Goal: Navigation & Orientation: Find specific page/section

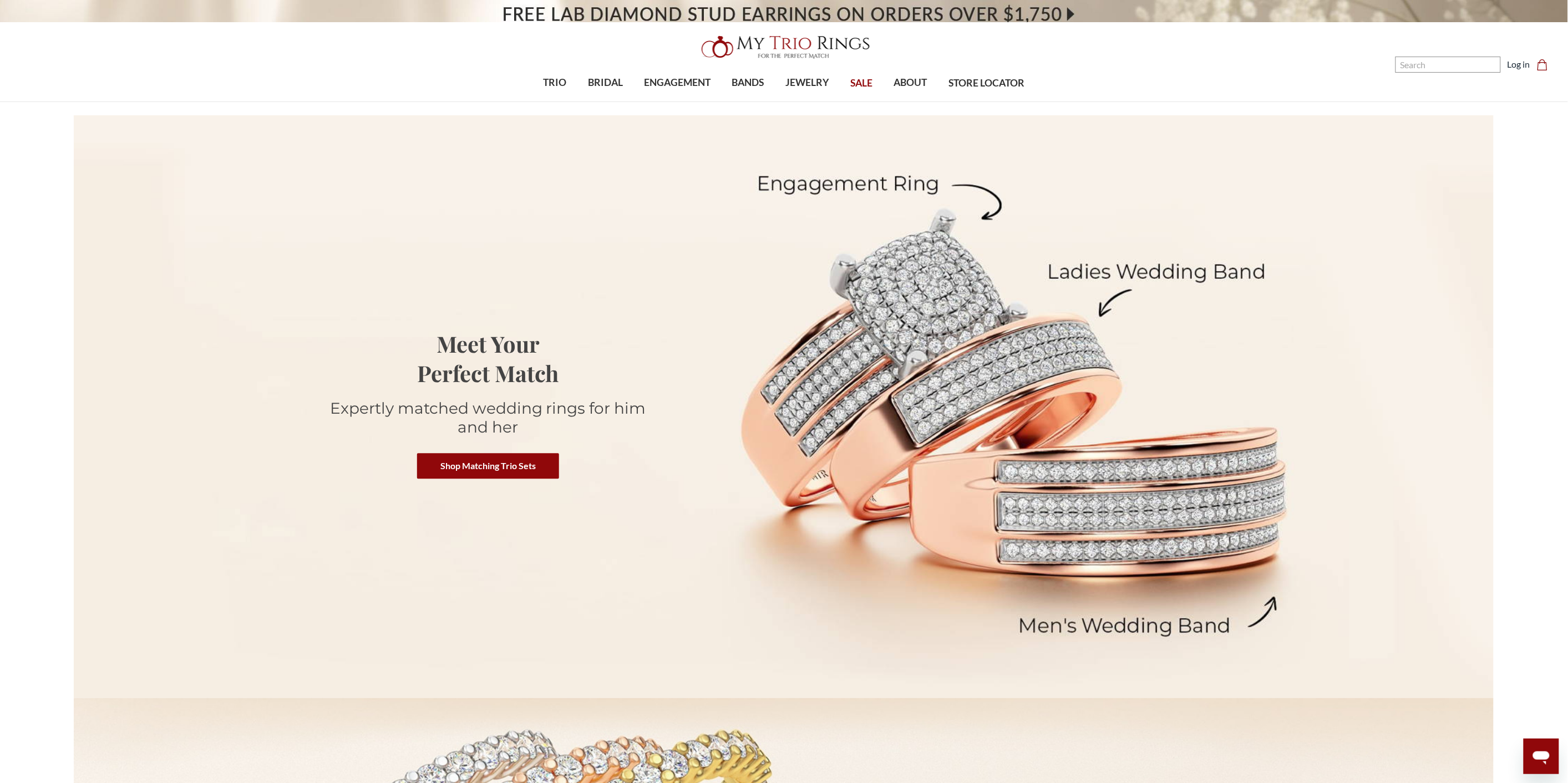
scroll to position [456, 1411]
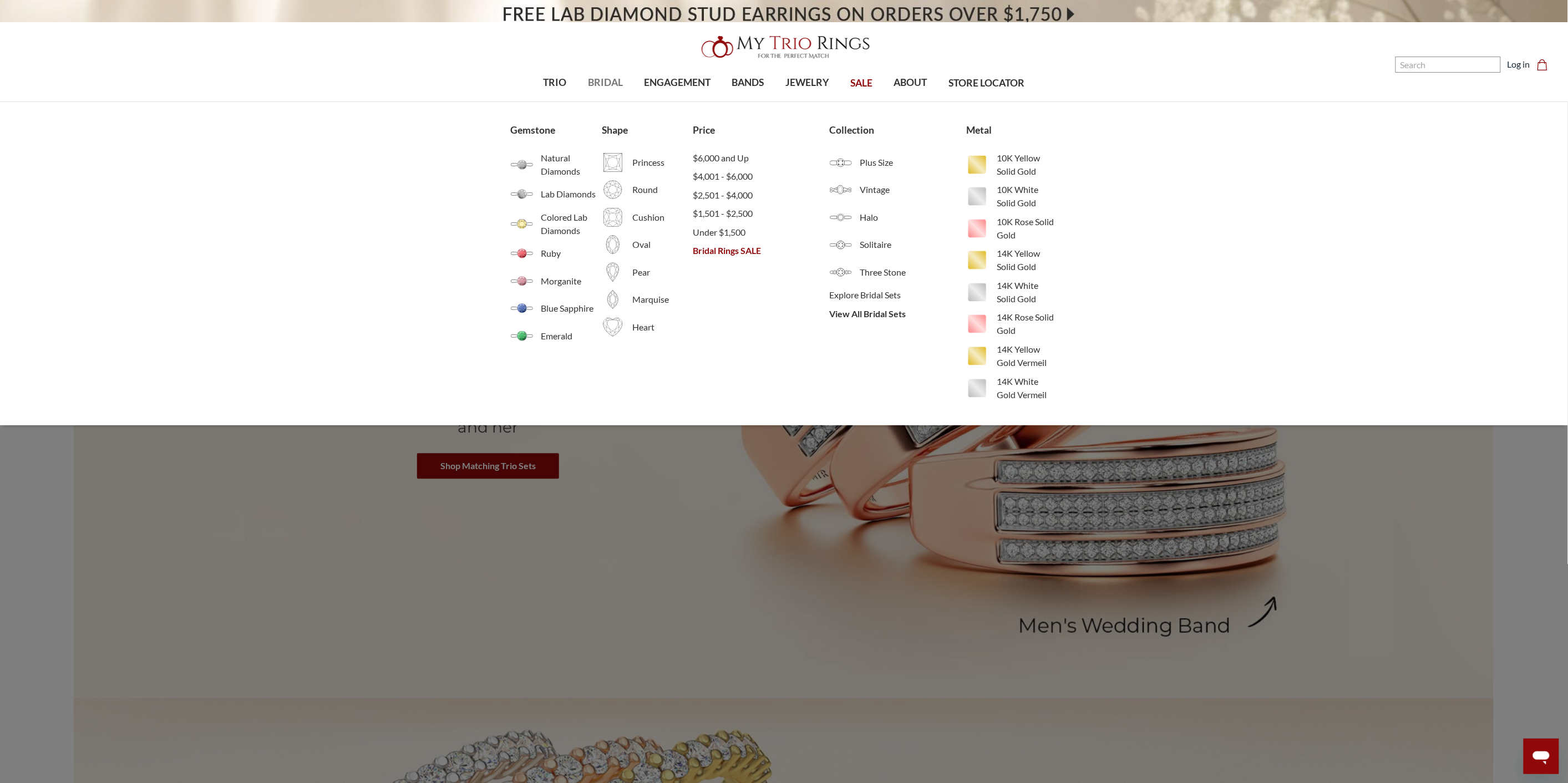
click at [611, 83] on span "BRIDAL" at bounding box center [605, 83] width 35 height 15
